Goal: Information Seeking & Learning: Learn about a topic

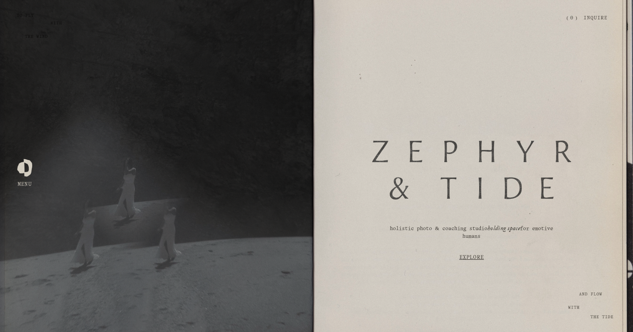
click at [442, 147] on div at bounding box center [471, 169] width 199 height 59
drag, startPoint x: 507, startPoint y: 165, endPoint x: 433, endPoint y: 165, distance: 74.3
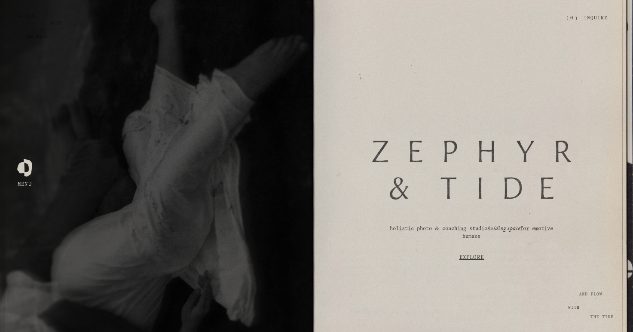
drag, startPoint x: 393, startPoint y: 184, endPoint x: 429, endPoint y: 186, distance: 36.5
click at [429, 186] on div at bounding box center [471, 169] width 199 height 59
click at [402, 234] on p "holistic photo & coaching studio holding space for emotive humans" at bounding box center [471, 232] width 177 height 15
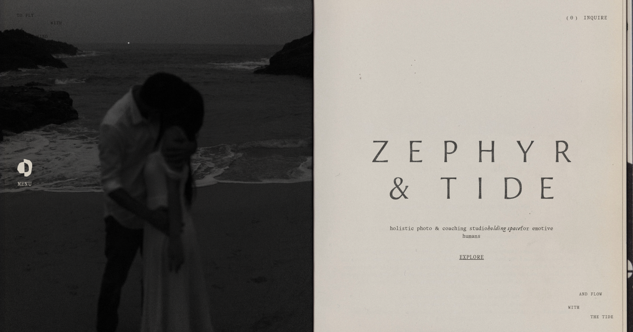
click at [23, 177] on div at bounding box center [156, 166] width 313 height 332
click at [24, 168] on div at bounding box center [24, 166] width 15 height 15
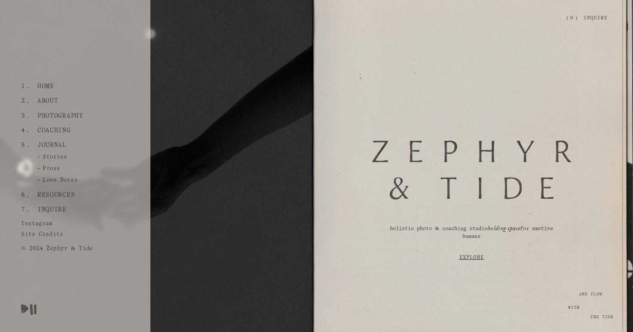
click at [56, 132] on link "Coaching" at bounding box center [54, 130] width 40 height 15
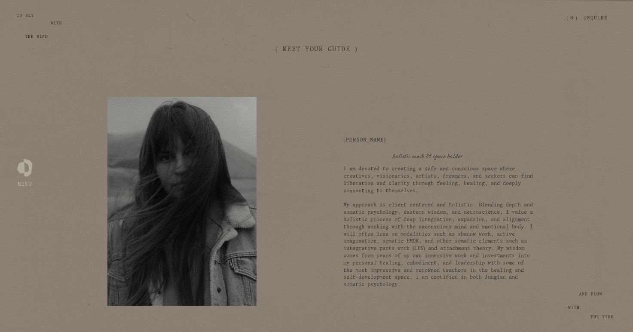
scroll to position [442, 0]
